Goal: Check status

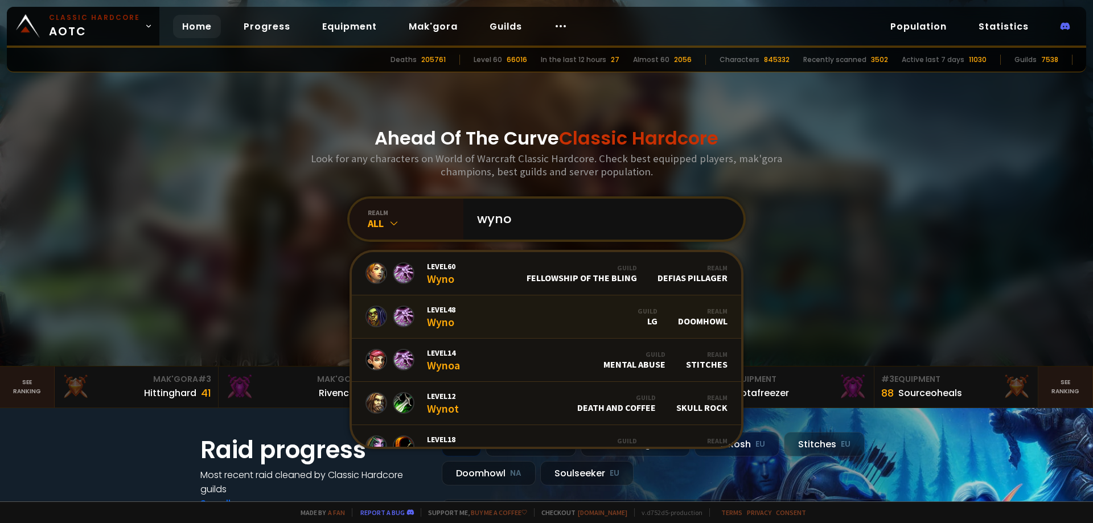
type input "wyno"
click at [484, 306] on link "Level 48 Wyno Guild LG Realm Doomhowl" at bounding box center [546, 316] width 389 height 43
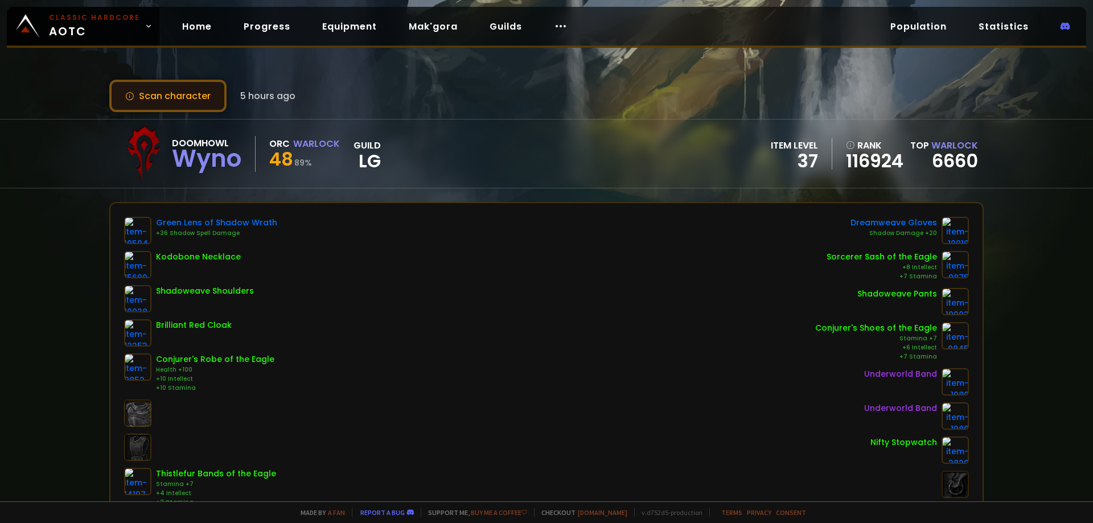
click at [167, 92] on button "Scan character" at bounding box center [167, 96] width 117 height 32
click at [198, 89] on button "Scan character" at bounding box center [167, 96] width 117 height 32
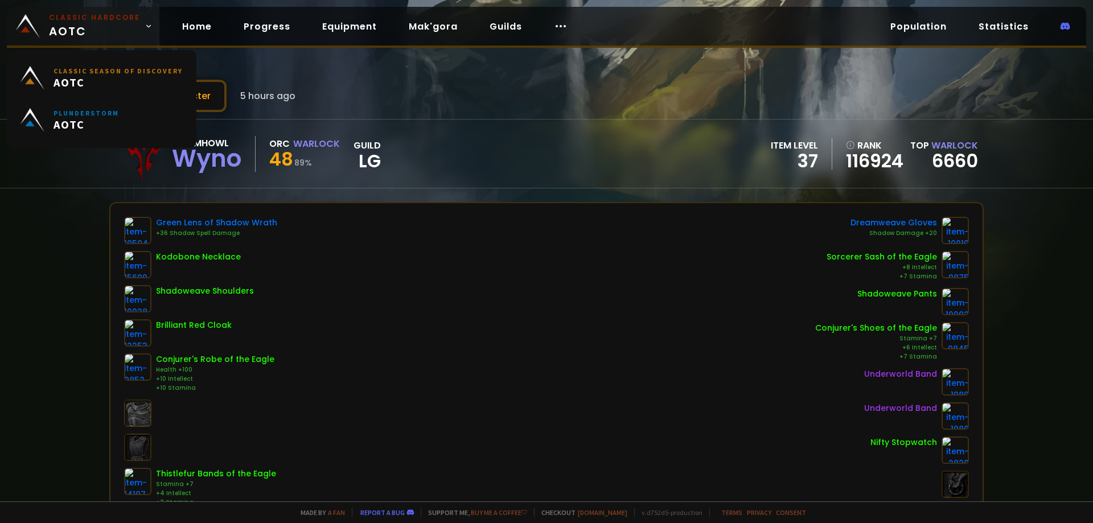
click at [114, 26] on span "Classic Hardcore AOTC" at bounding box center [94, 26] width 91 height 27
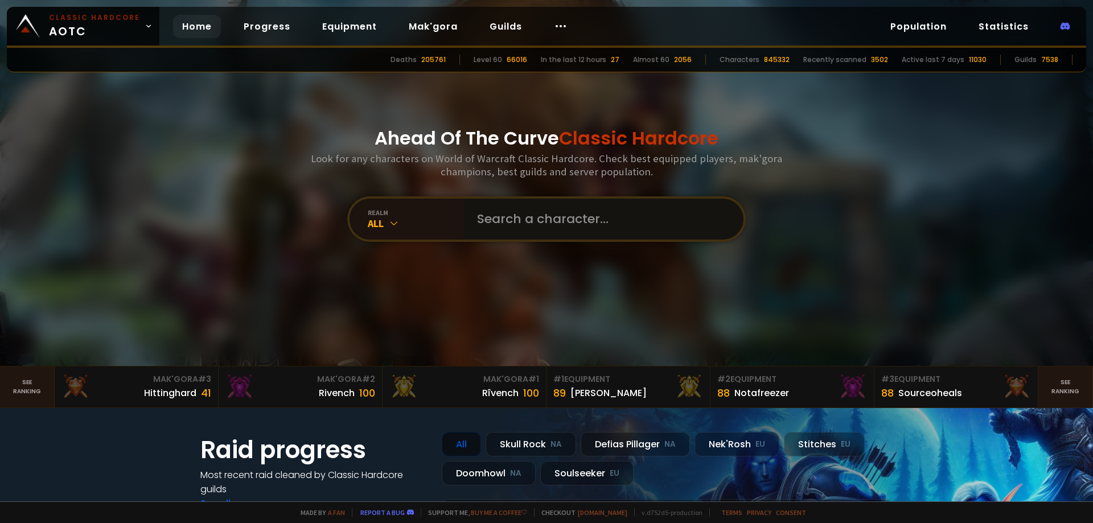
click at [526, 219] on input "text" at bounding box center [600, 219] width 260 height 41
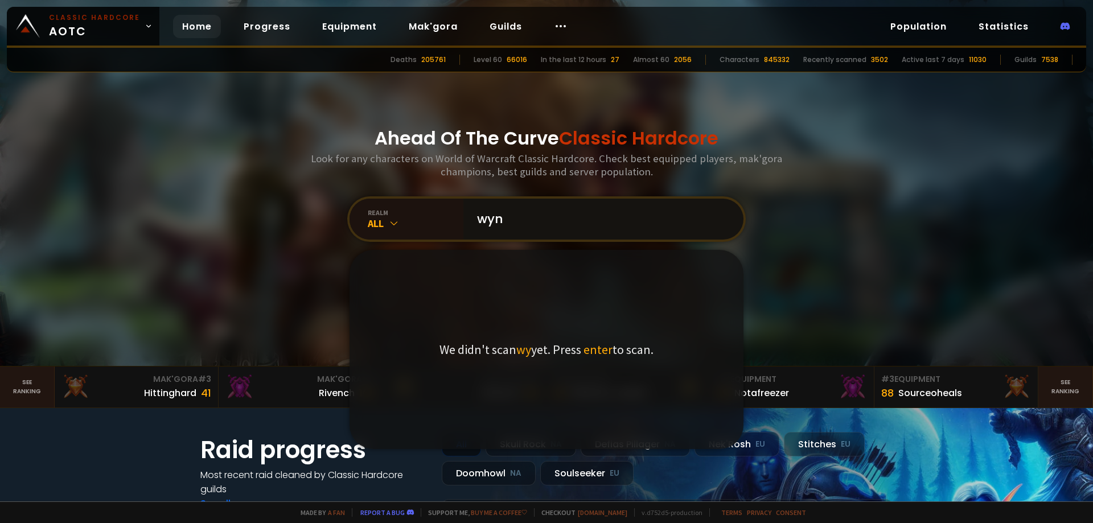
type input "wyno"
